Goal: Information Seeking & Learning: Learn about a topic

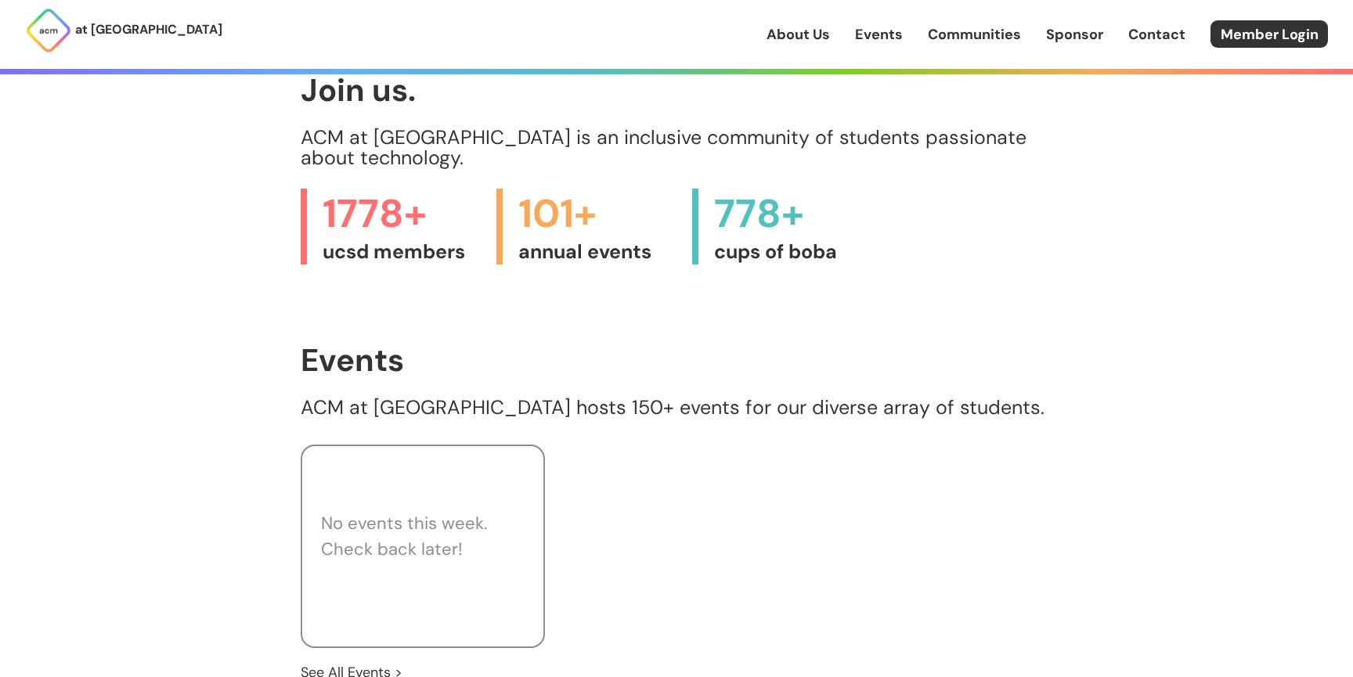
scroll to position [682, 0]
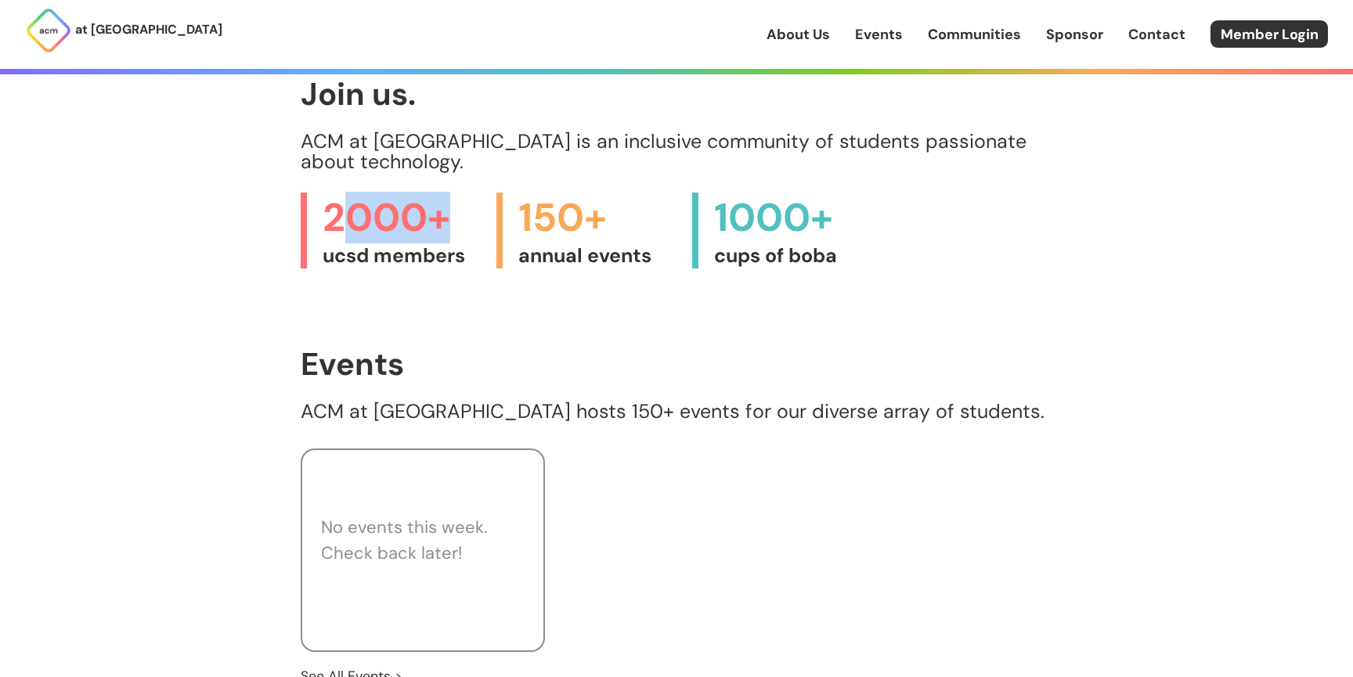
drag, startPoint x: 336, startPoint y: 201, endPoint x: 452, endPoint y: 201, distance: 115.9
click at [452, 201] on span "2000+" at bounding box center [402, 218] width 158 height 51
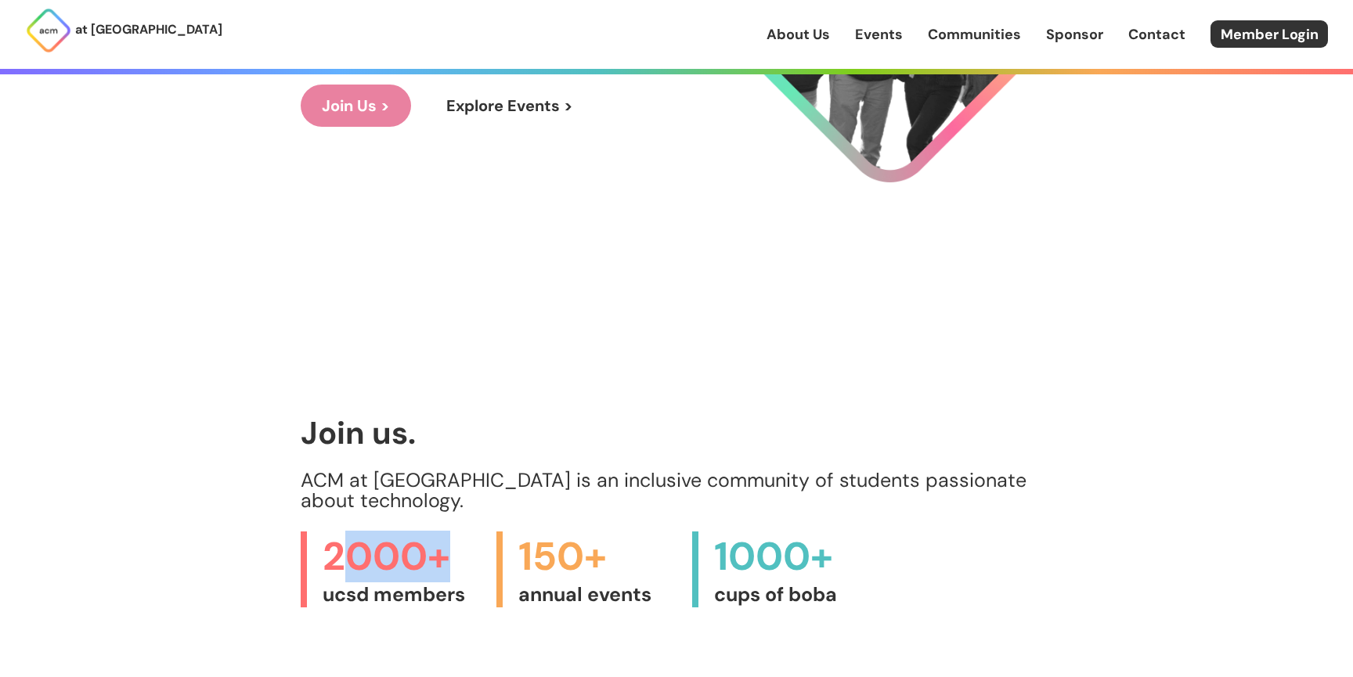
scroll to position [0, 0]
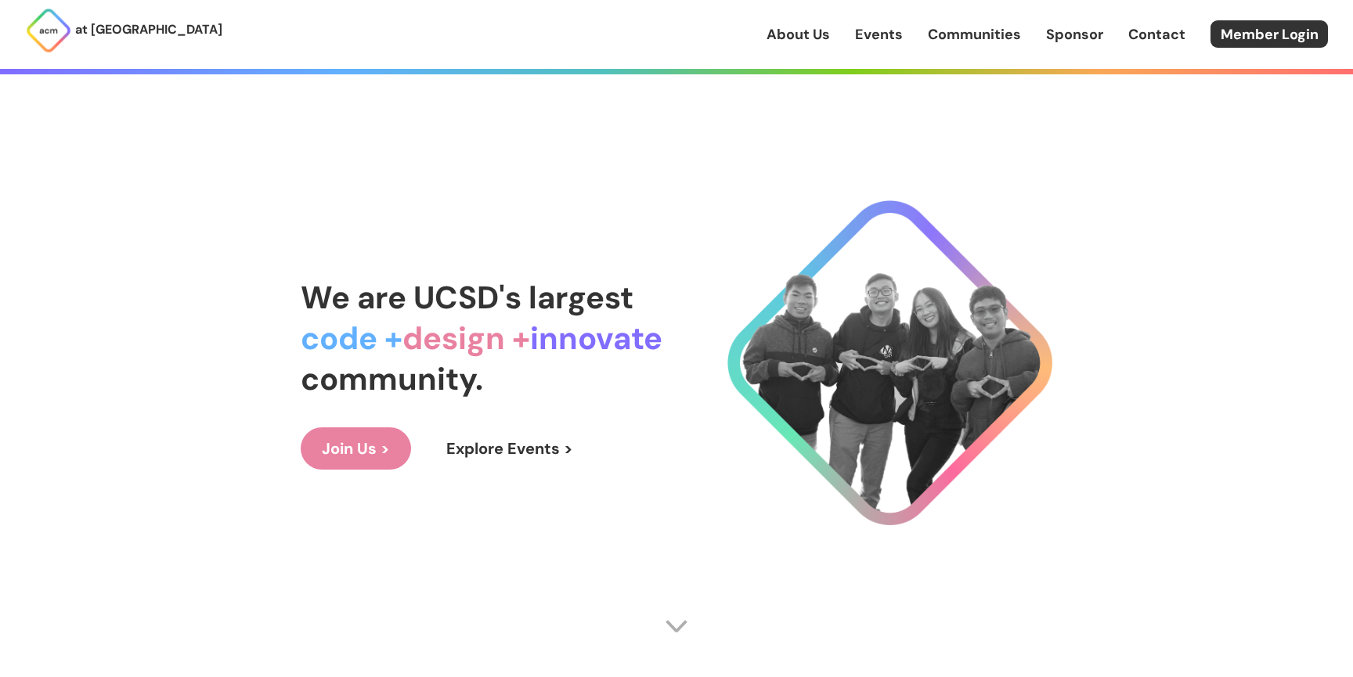
click at [518, 435] on link "Explore Events >" at bounding box center [509, 449] width 169 height 42
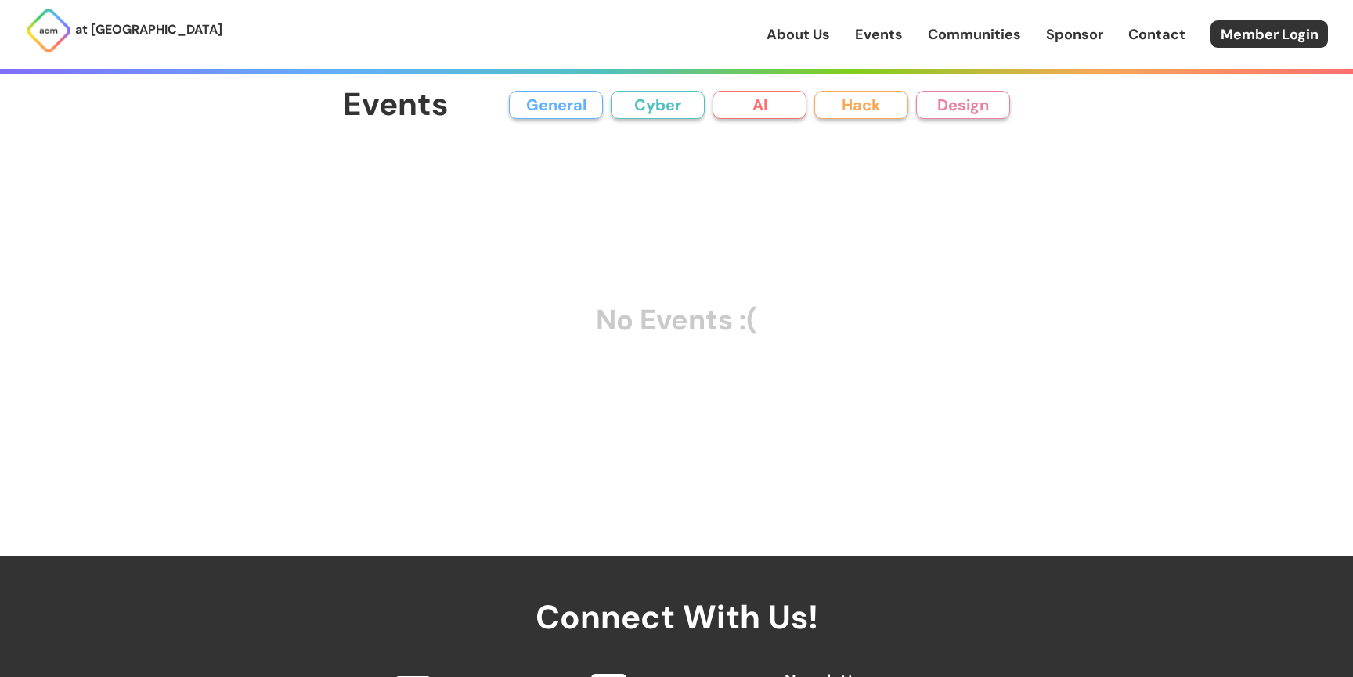
click at [578, 109] on button "General" at bounding box center [556, 105] width 94 height 28
click at [753, 96] on button "AI" at bounding box center [760, 105] width 94 height 28
click at [955, 41] on link "Communities" at bounding box center [974, 34] width 93 height 20
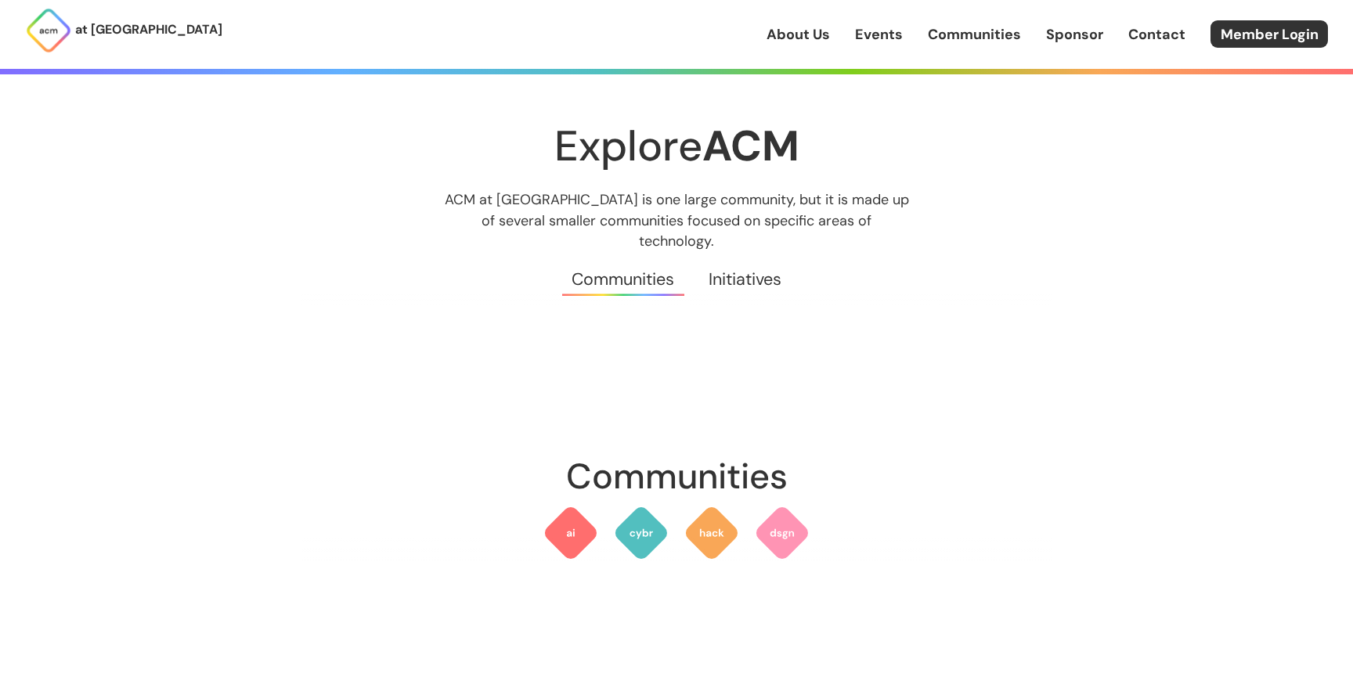
click at [735, 277] on link "Initiatives" at bounding box center [745, 279] width 107 height 56
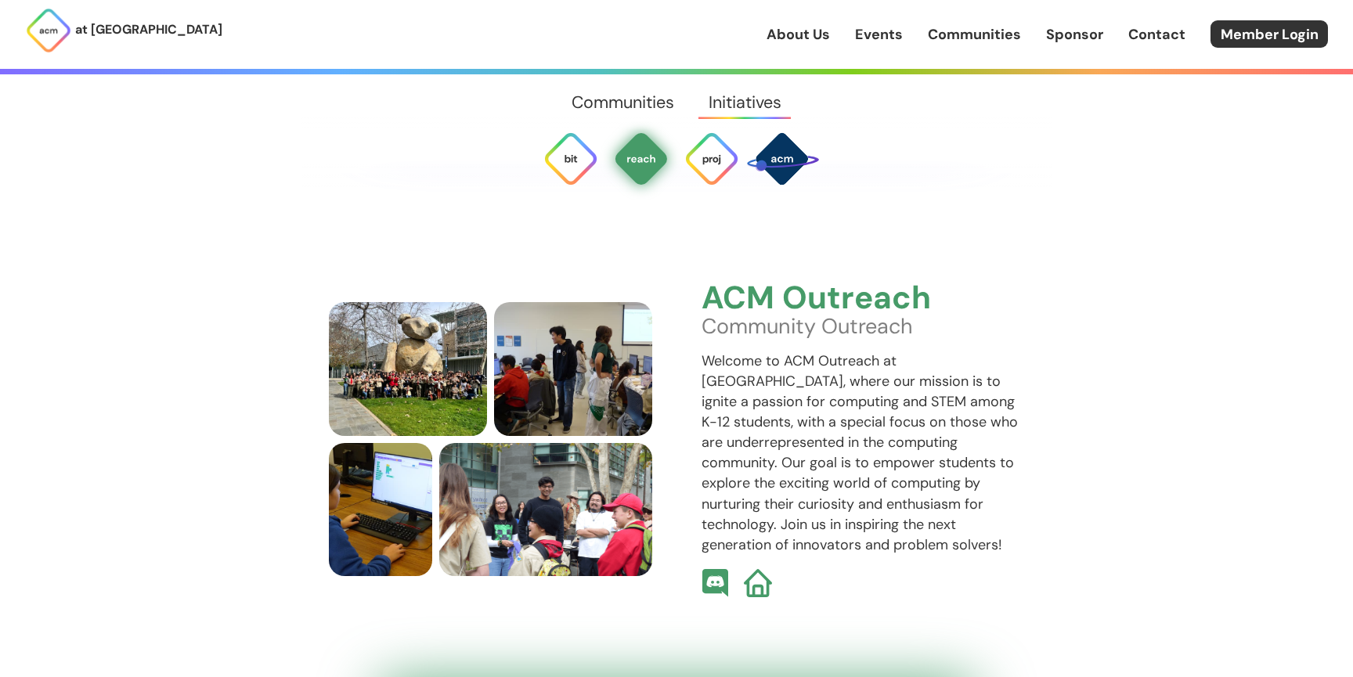
scroll to position [3736, 0]
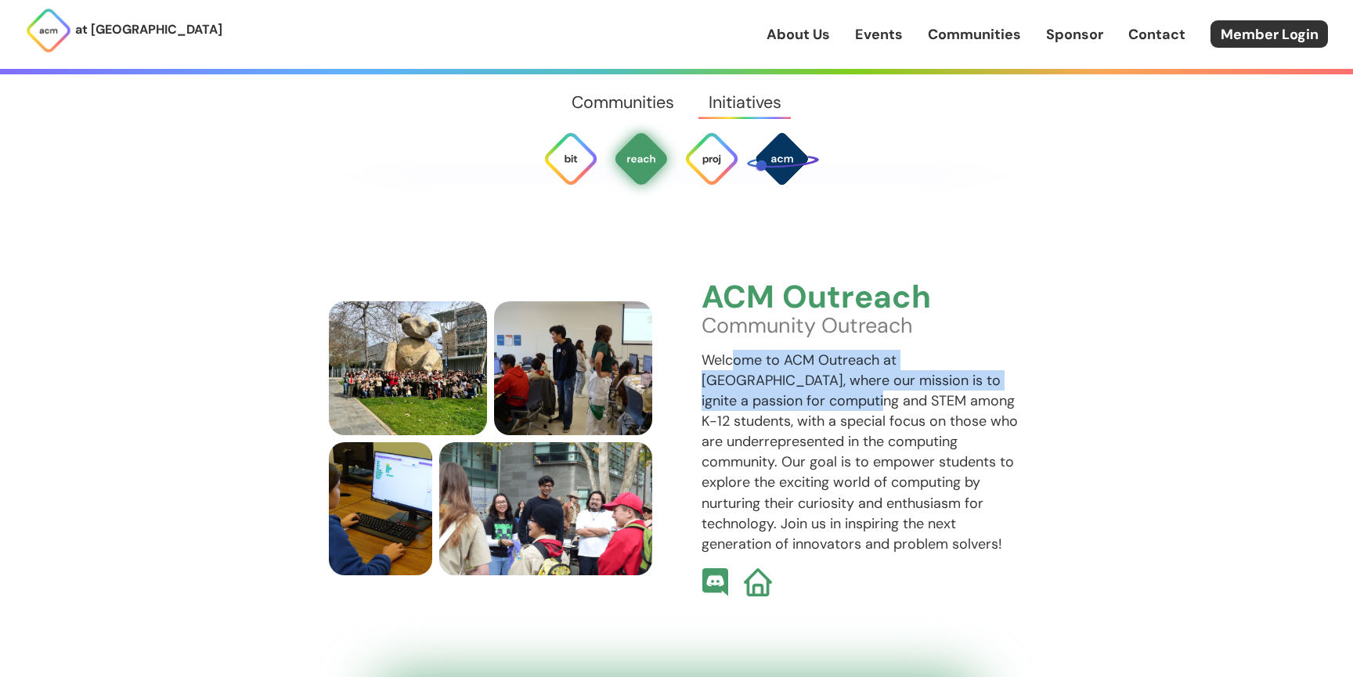
drag, startPoint x: 730, startPoint y: 347, endPoint x: 750, endPoint y: 383, distance: 41.0
click at [750, 383] on p "Welcome to ACM Outreach at [GEOGRAPHIC_DATA], where our mission is to ignite a …" at bounding box center [863, 452] width 323 height 204
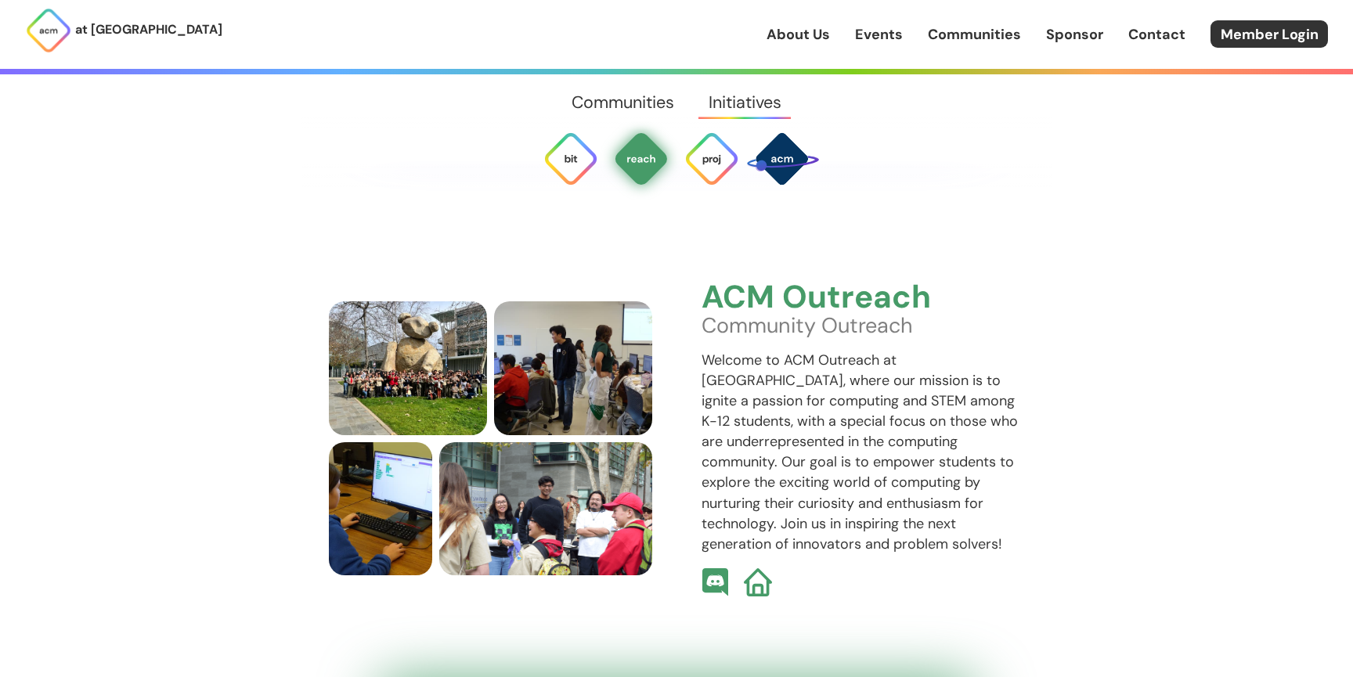
drag, startPoint x: 807, startPoint y: 365, endPoint x: 823, endPoint y: 385, distance: 25.7
click at [823, 385] on p "Welcome to ACM Outreach at [GEOGRAPHIC_DATA], where our mission is to ignite a …" at bounding box center [863, 452] width 323 height 204
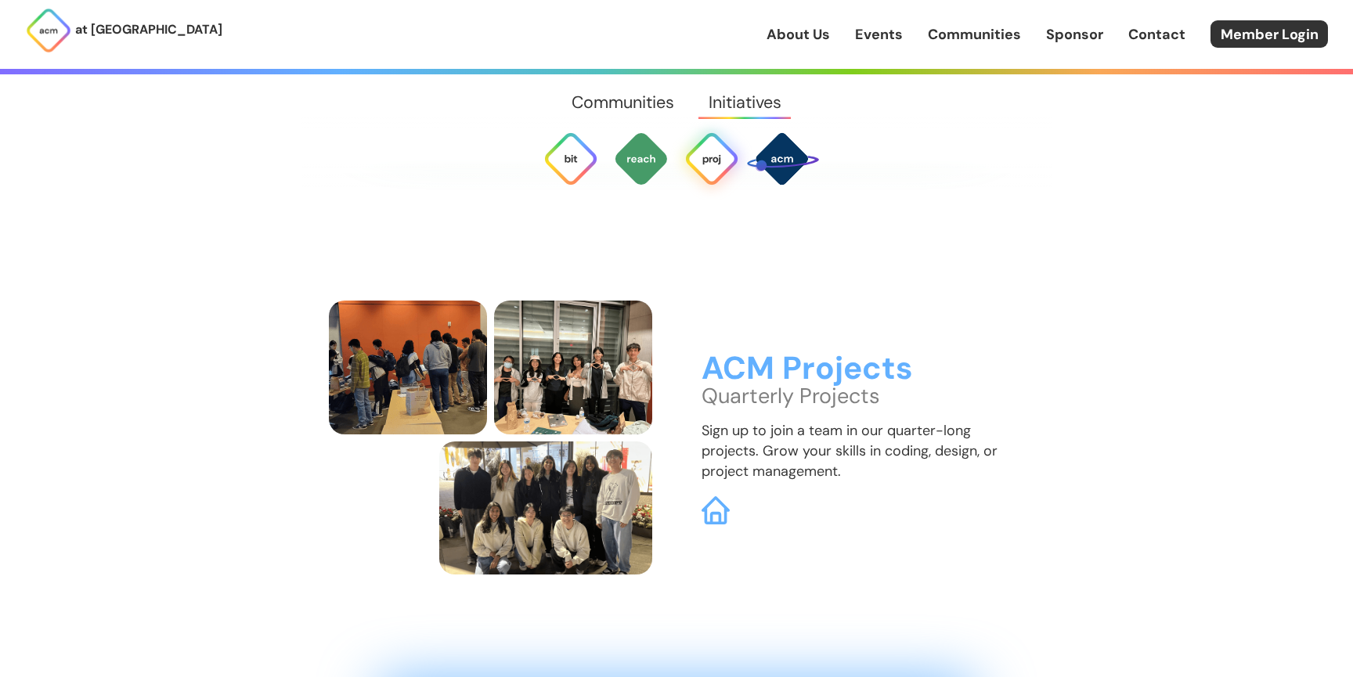
scroll to position [4339, 0]
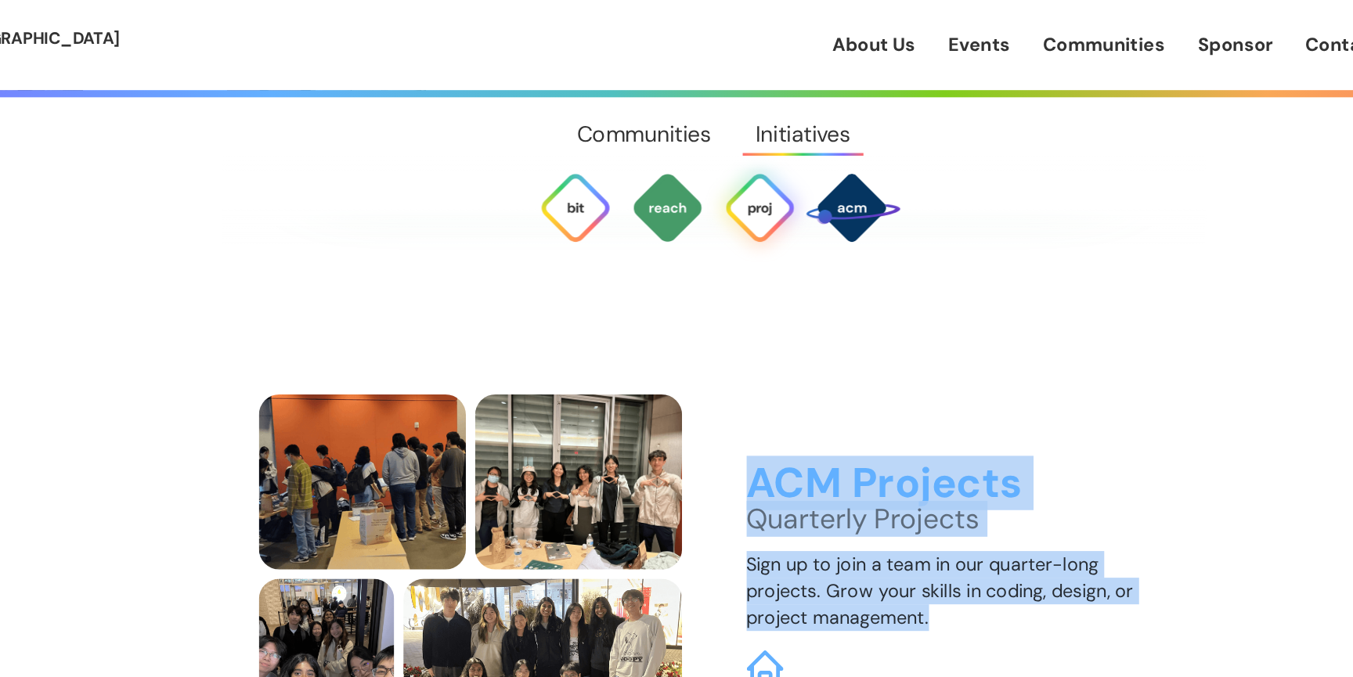
drag, startPoint x: 869, startPoint y: 446, endPoint x: 776, endPoint y: 323, distance: 153.8
click at [776, 323] on div "ACM Projects Quarterly Projects Sign up to join a team in our quarter-long proj…" at bounding box center [676, 439] width 695 height 274
click at [778, 428] on p "Sign up to join a team in our quarter-long projects. Grow your skills in coding…" at bounding box center [863, 451] width 323 height 61
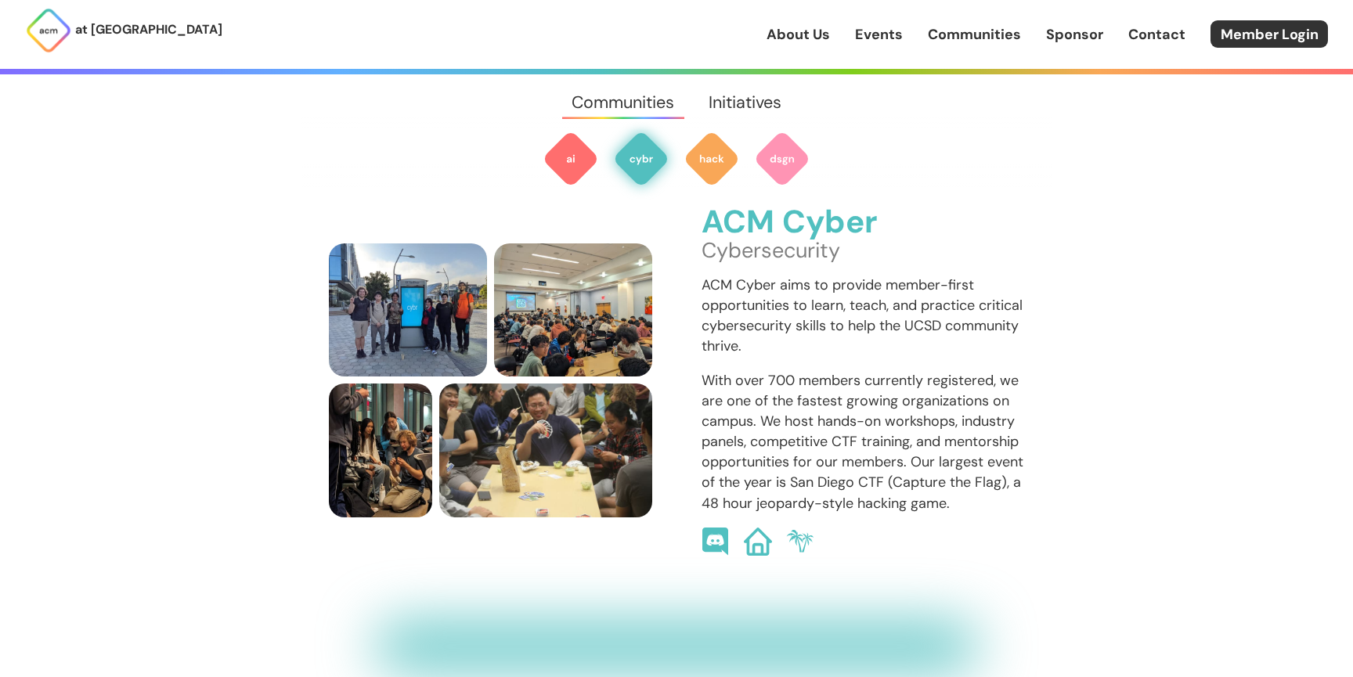
scroll to position [1070, 0]
